Goal: Register for event/course

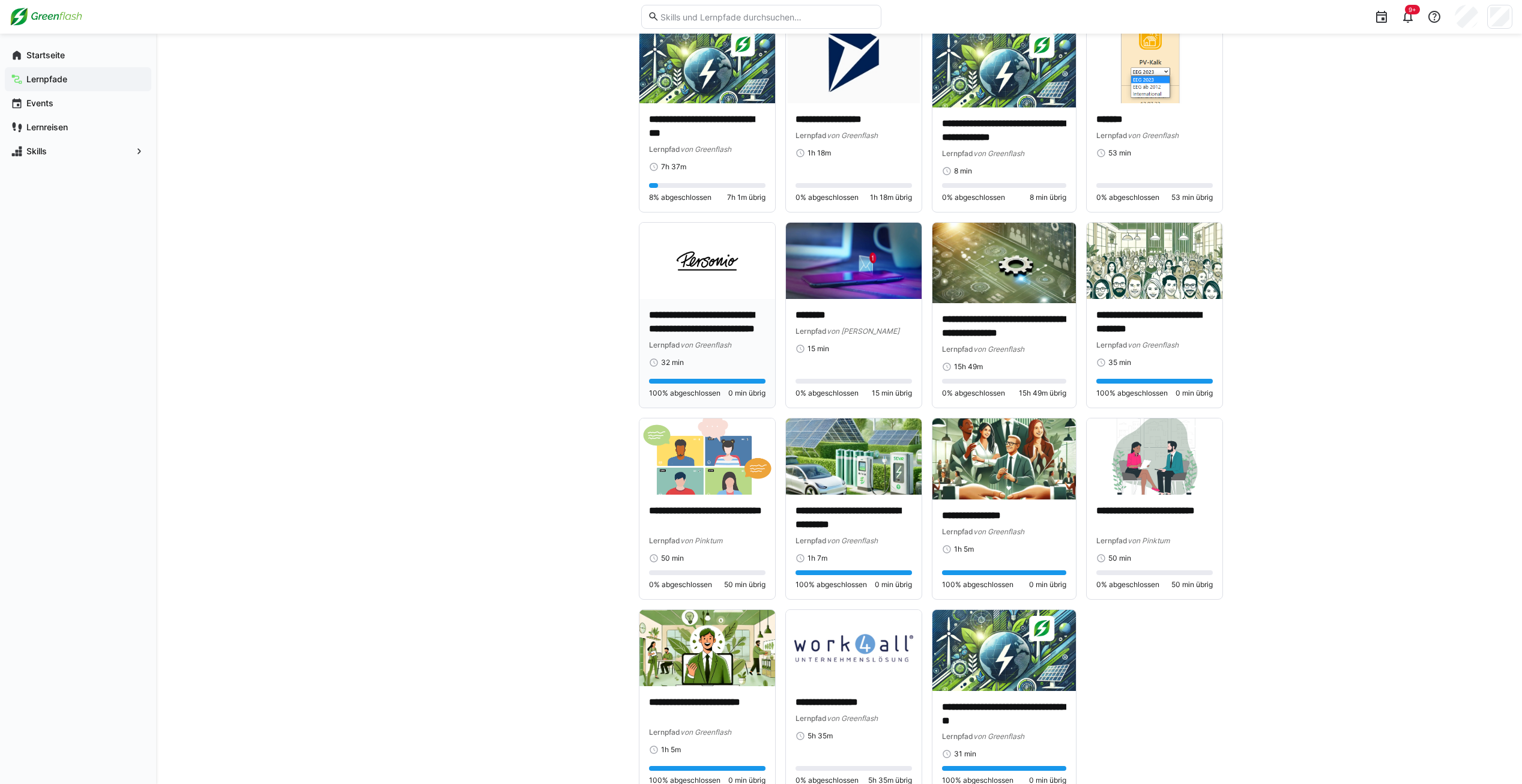
scroll to position [1251, 0]
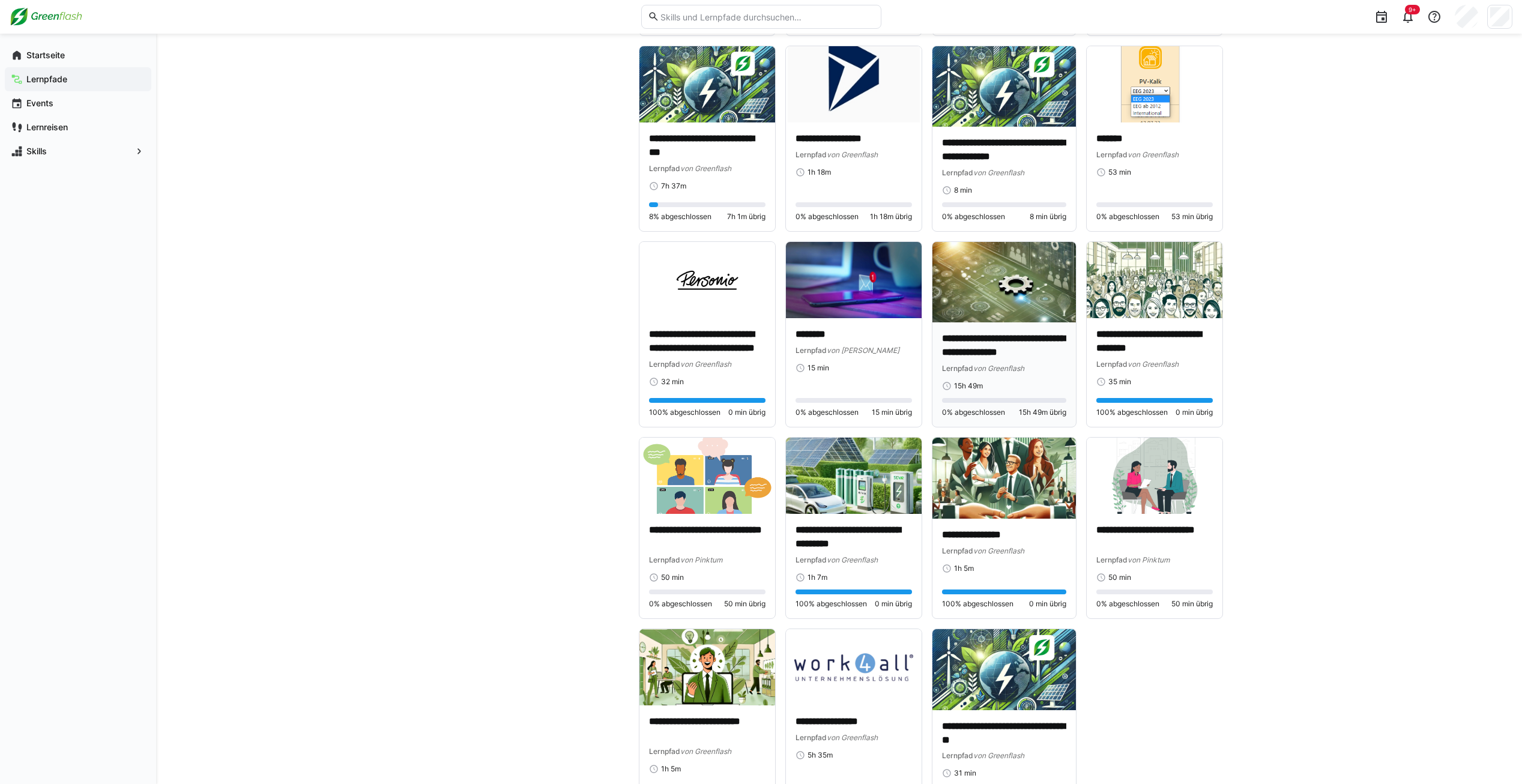
click at [1046, 296] on img at bounding box center [1004, 282] width 144 height 81
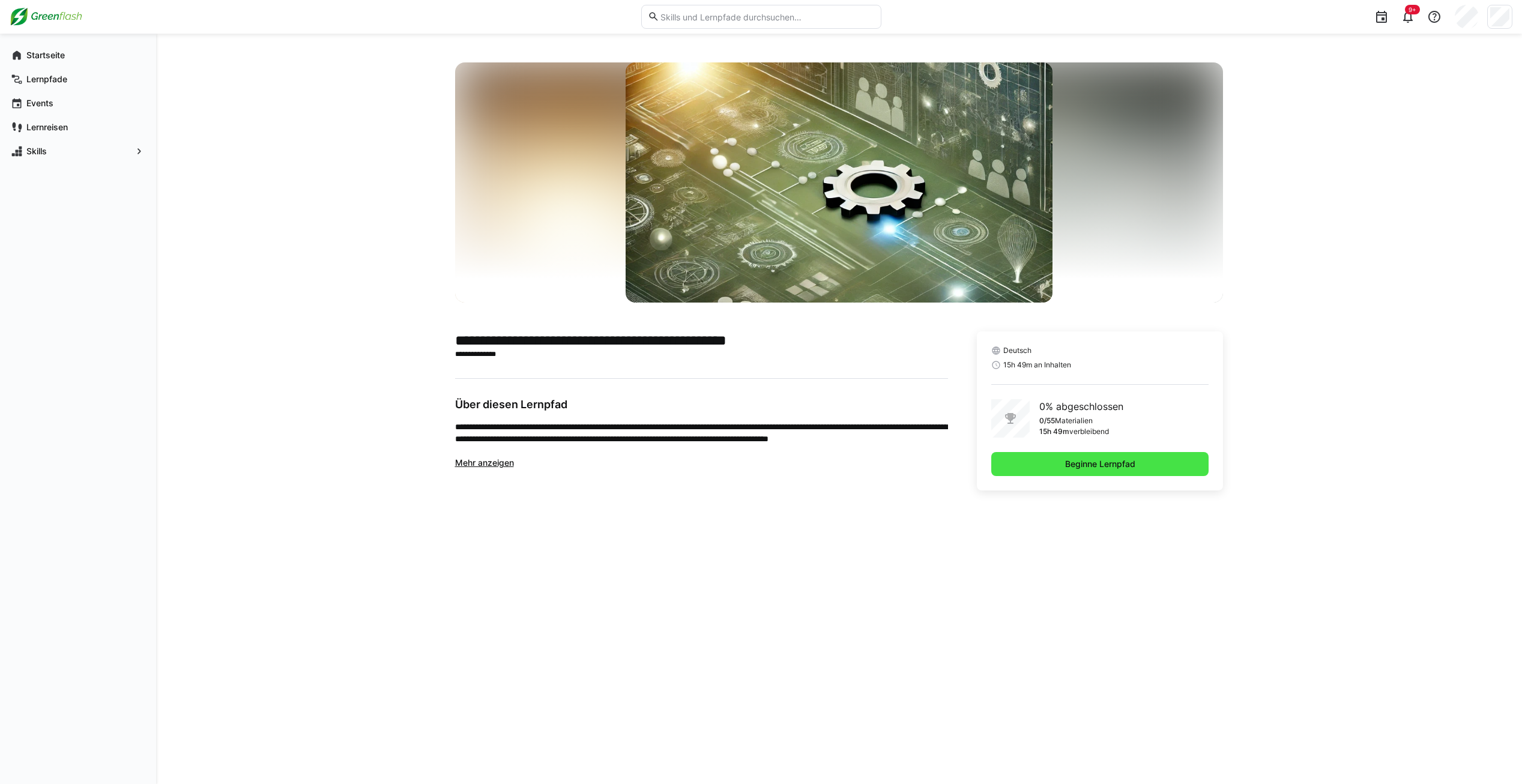
click at [1108, 466] on span "Beginne Lernpfad" at bounding box center [1100, 464] width 74 height 12
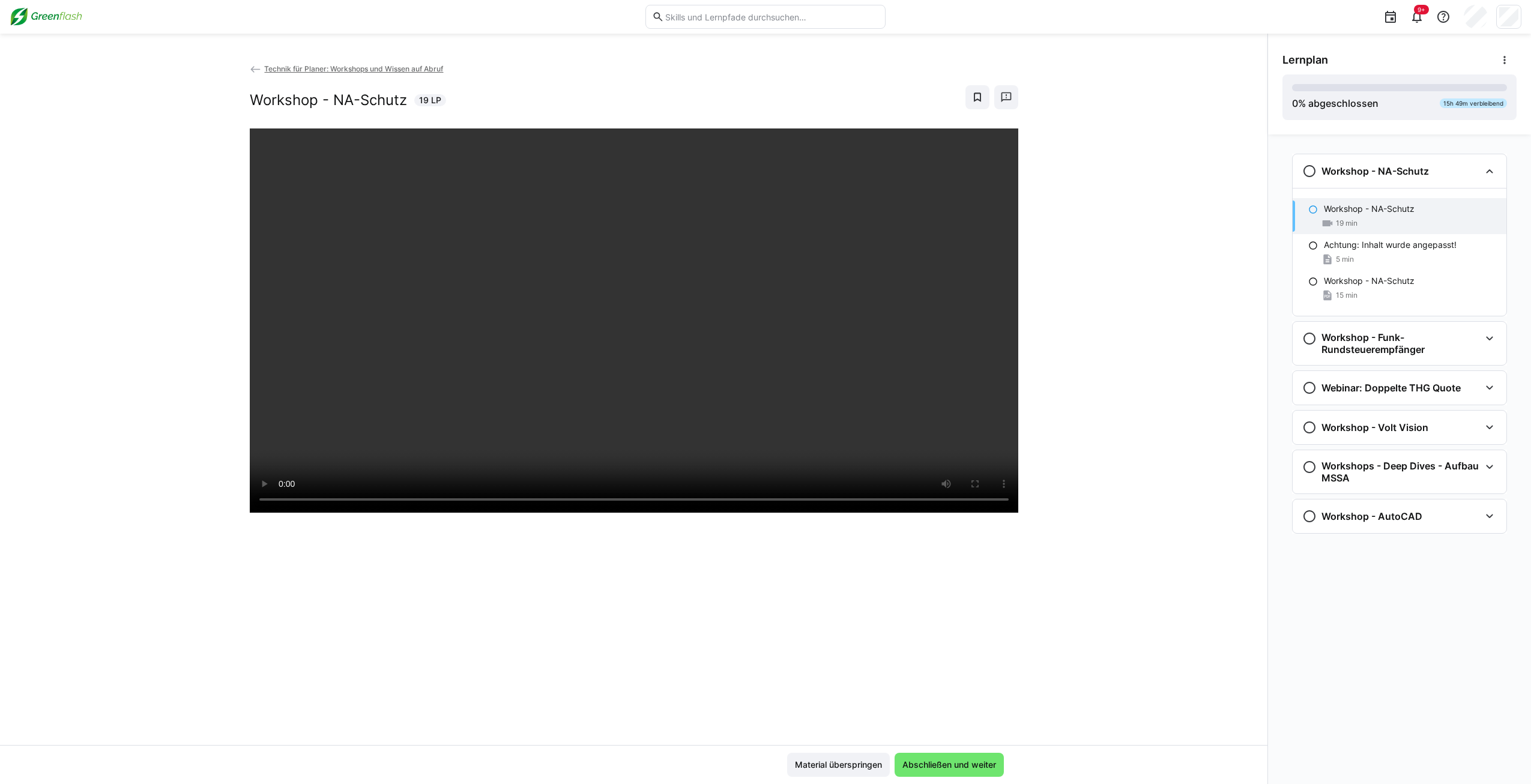
click at [71, 15] on img at bounding box center [46, 16] width 73 height 19
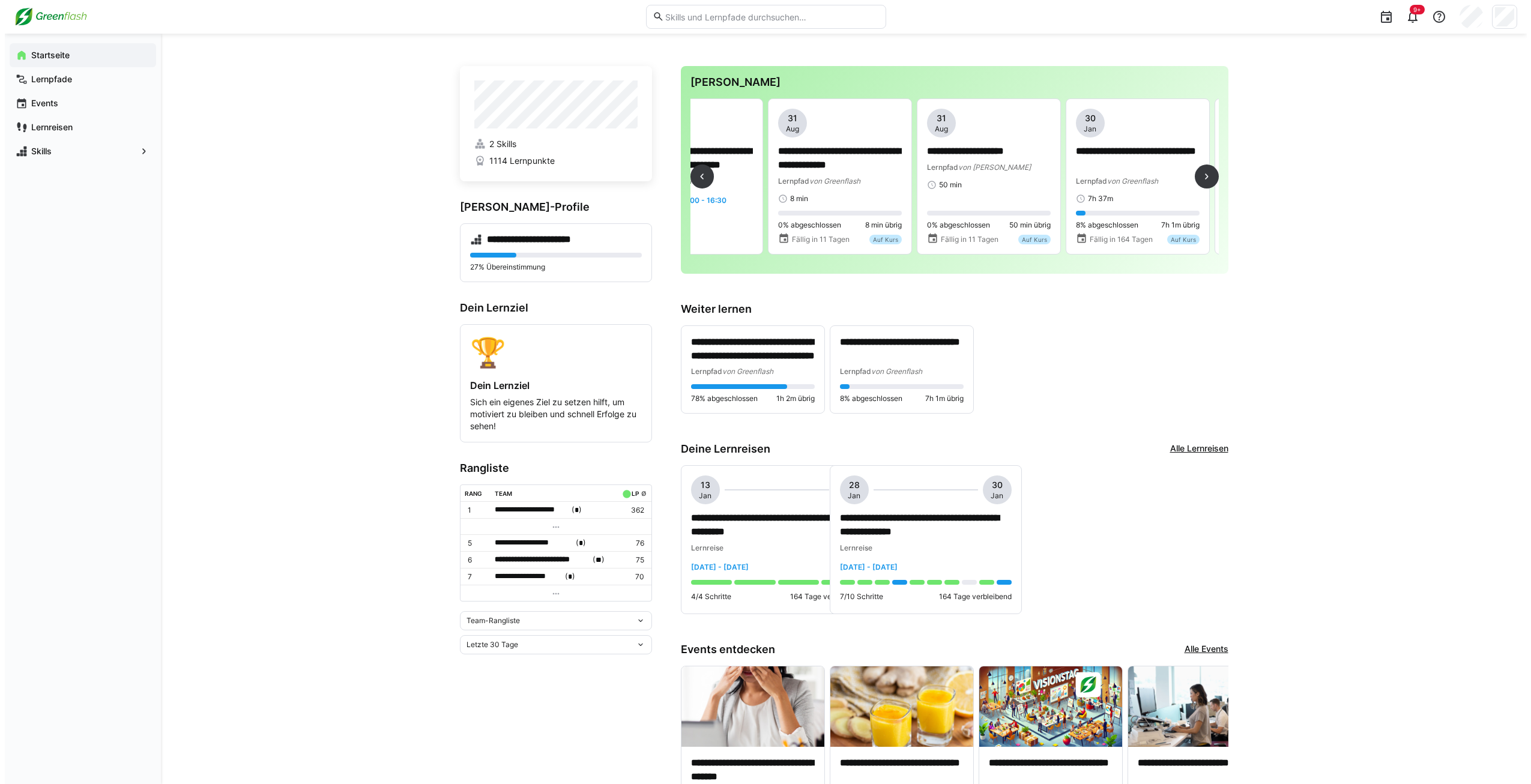
scroll to position [0, 222]
click at [842, 157] on p "**********" at bounding box center [834, 158] width 124 height 27
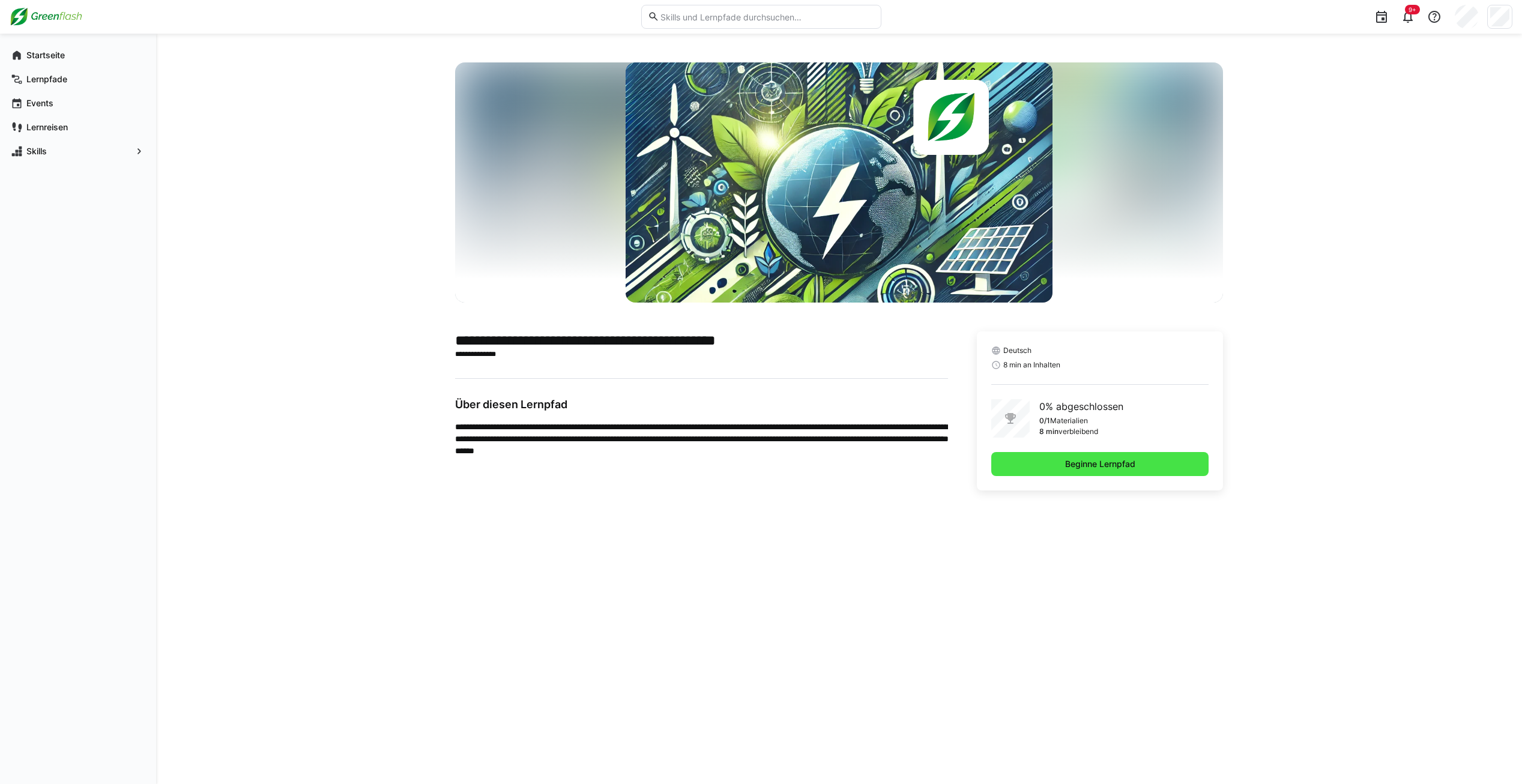
click at [1112, 464] on span "Beginne Lernpfad" at bounding box center [1100, 464] width 74 height 12
